Goal: Task Accomplishment & Management: Complete application form

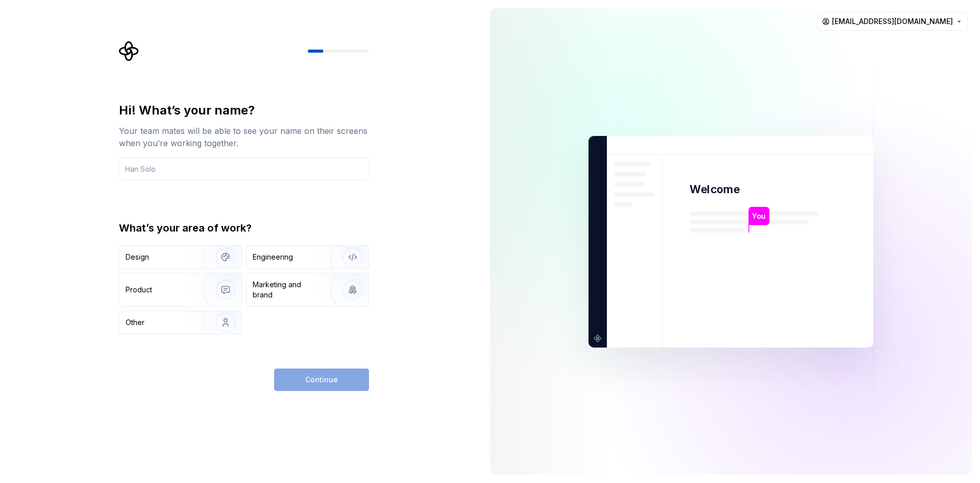
click at [467, 394] on div "Hi! What’s your name? Your team mates will be able to see your name on their sc…" at bounding box center [241, 241] width 482 height 483
click at [344, 390] on div "Continue" at bounding box center [321, 379] width 95 height 22
click at [350, 387] on div "Continue" at bounding box center [321, 379] width 95 height 22
click at [210, 175] on input "text" at bounding box center [244, 168] width 250 height 22
click at [125, 52] on icon "Supernova Logo" at bounding box center [129, 51] width 20 height 20
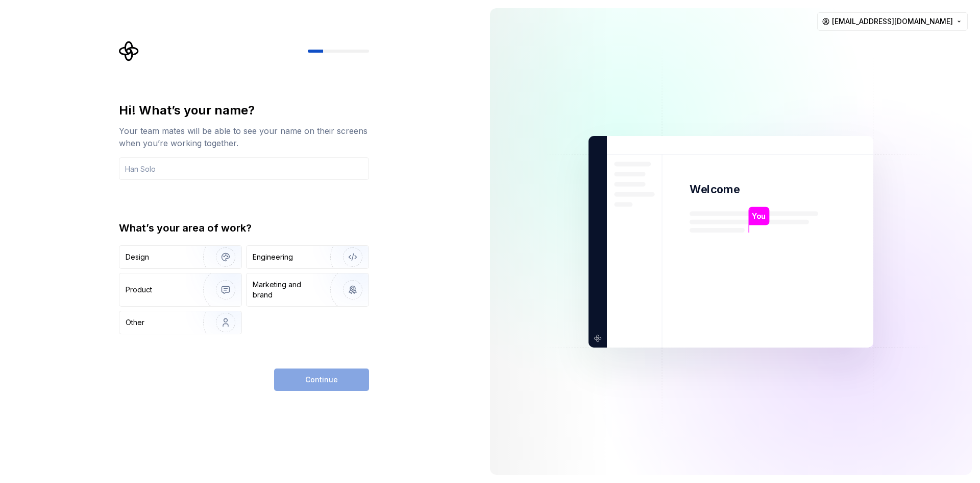
click at [717, 221] on img at bounding box center [731, 241] width 414 height 483
click at [212, 160] on input "text" at bounding box center [244, 168] width 250 height 22
click at [218, 255] on img "button" at bounding box center [218, 257] width 65 height 68
click at [270, 175] on input "text" at bounding box center [244, 168] width 250 height 22
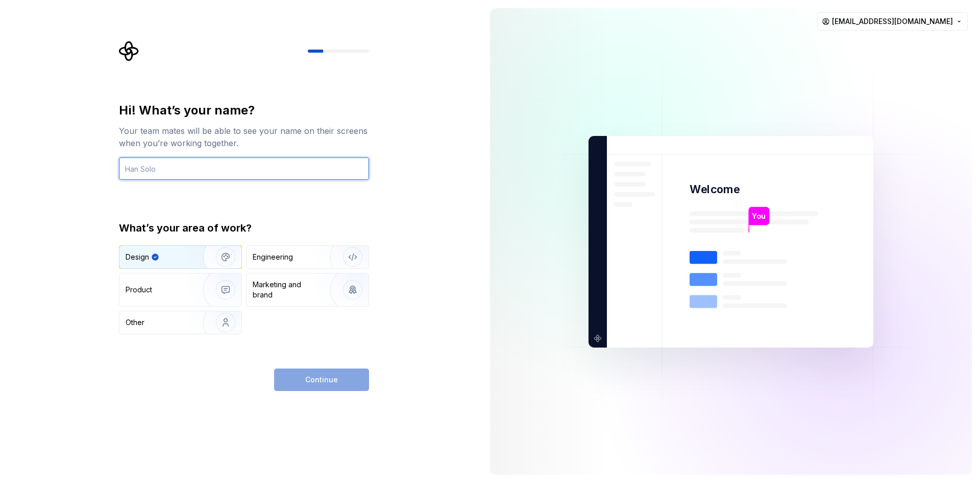
type input "s"
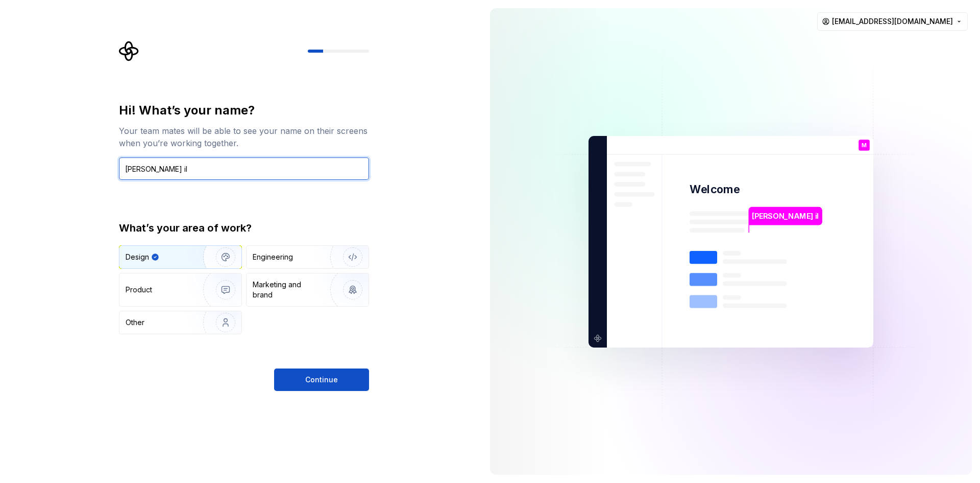
type input "[PERSON_NAME] il"
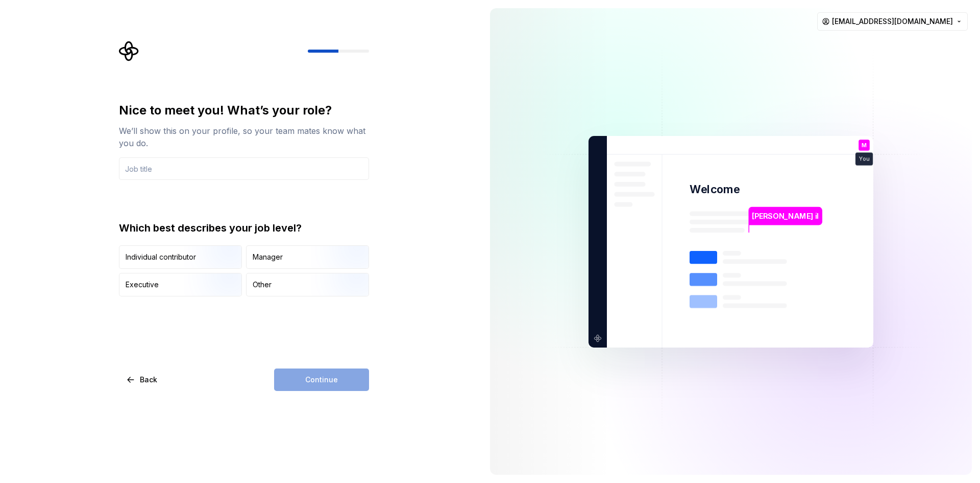
click at [387, 309] on div "Nice to meet you! What’s your role? We’ll show this on your profile, so your te…" at bounding box center [241, 241] width 482 height 483
click at [272, 169] on input "text" at bounding box center [244, 168] width 250 height 22
type input "s"
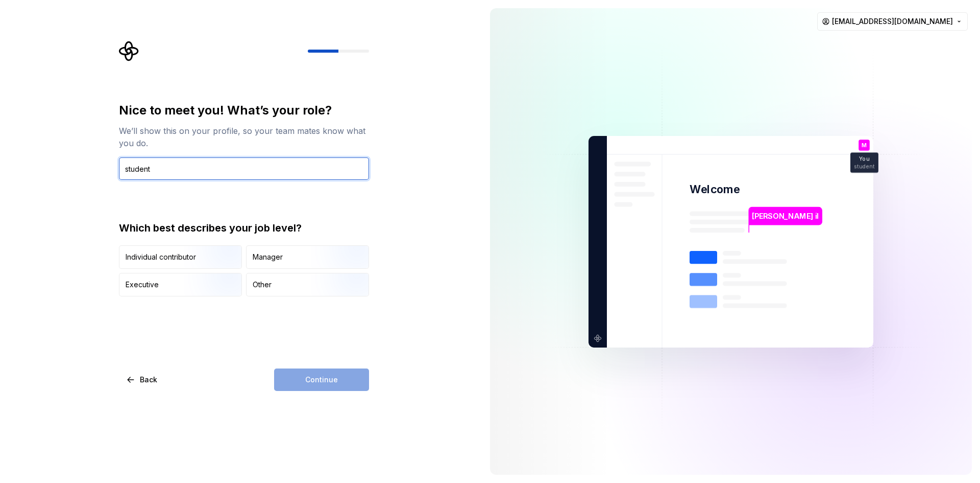
type input "student"
click at [329, 322] on div "Nice to meet you! What’s your role? We’ll show this on your profile, so your te…" at bounding box center [244, 246] width 250 height 289
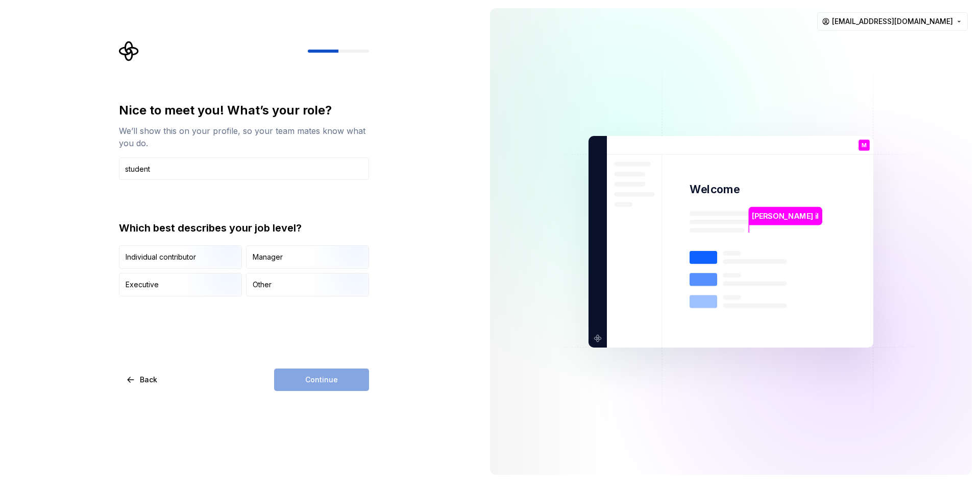
click at [327, 374] on div "Continue" at bounding box center [321, 379] width 95 height 22
click at [331, 383] on div "Continue" at bounding box center [321, 379] width 95 height 22
click at [274, 291] on div "Other" at bounding box center [308, 284] width 122 height 22
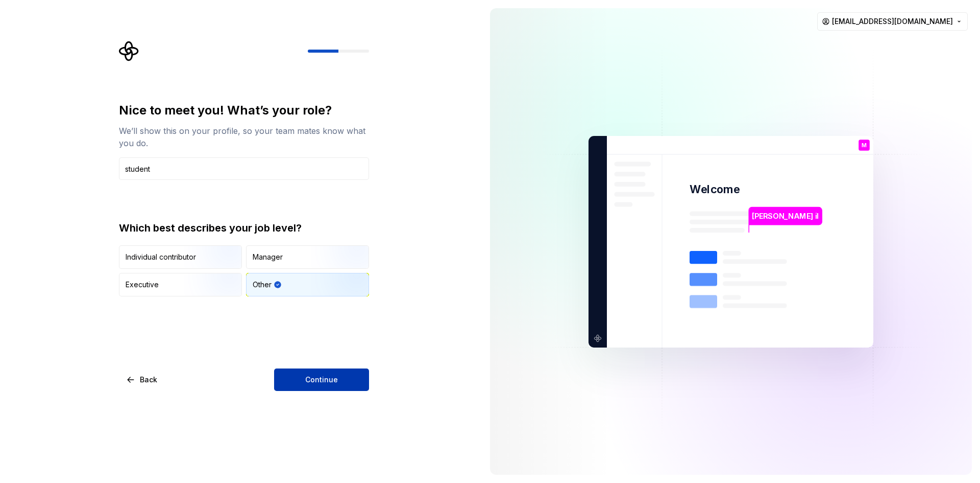
click at [314, 373] on button "Continue" at bounding box center [321, 379] width 95 height 22
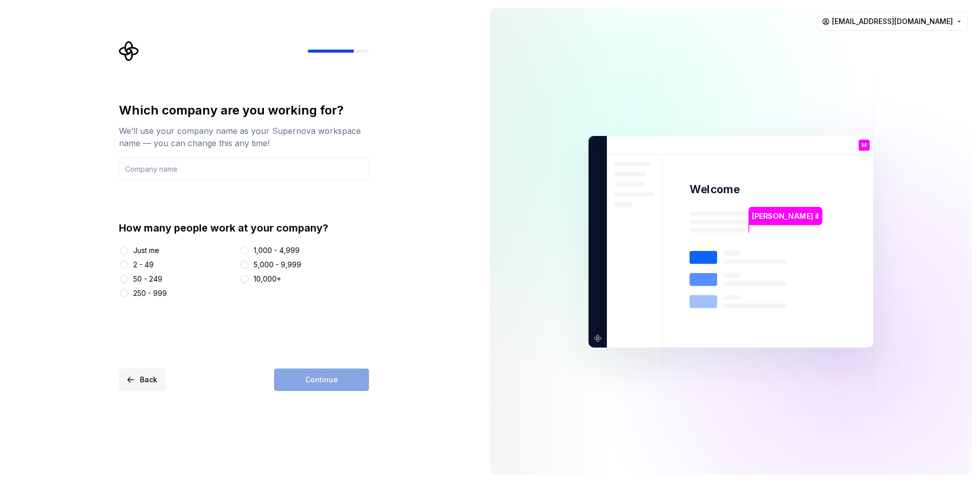
click at [156, 375] on span "Back" at bounding box center [148, 379] width 17 height 10
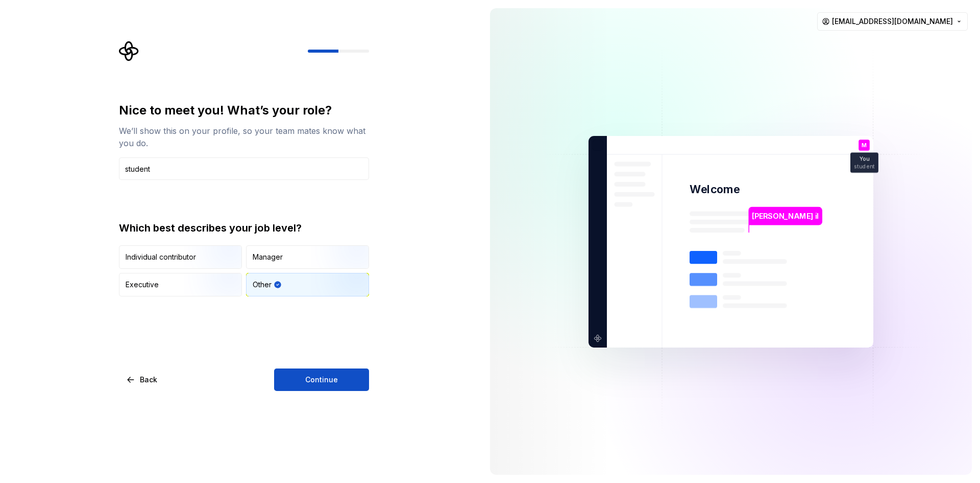
click at [127, 46] on icon "Supernova Logo" at bounding box center [129, 51] width 20 height 20
